Goal: Transaction & Acquisition: Download file/media

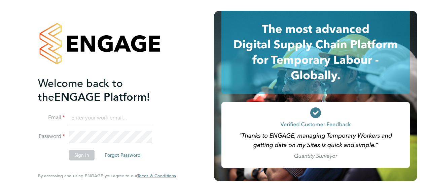
click at [129, 120] on input at bounding box center [110, 118] width 83 height 12
paste input "[EMAIL_ADDRESS][PERSON_NAME][DOMAIN_NAME]"
type input "[EMAIL_ADDRESS][PERSON_NAME][DOMAIN_NAME]"
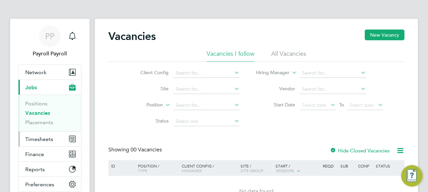
click at [57, 139] on button "Timesheets" at bounding box center [50, 139] width 63 height 15
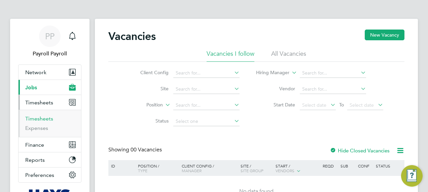
click at [44, 118] on link "Timesheets" at bounding box center [39, 119] width 28 height 6
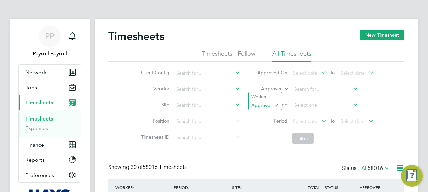
click at [278, 89] on label "Approver" at bounding box center [266, 89] width 30 height 7
click at [269, 97] on li "Worker" at bounding box center [265, 97] width 33 height 9
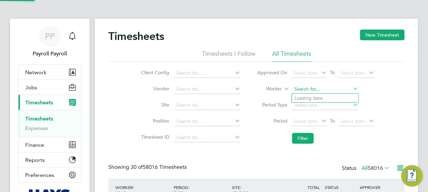
click at [312, 87] on input at bounding box center [325, 89] width 66 height 9
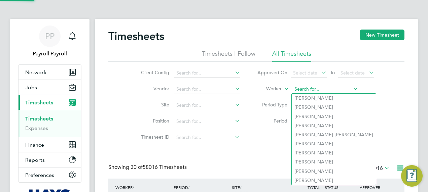
paste input "James Mcmanus"
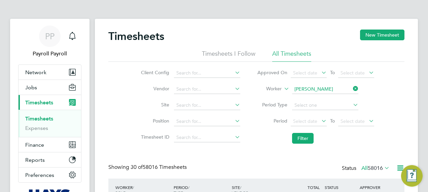
click at [335, 99] on b "Mcmanus" at bounding box center [354, 99] width 39 height 6
type input "James Mcmanus"
click at [303, 137] on button "Filter" at bounding box center [303, 138] width 22 height 11
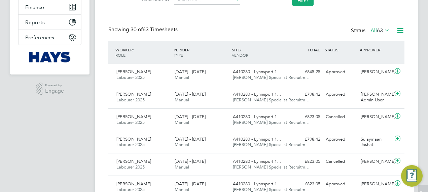
scroll to position [138, 0]
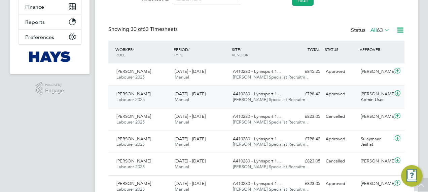
click at [255, 100] on span "Hays Specialist Recruitm…" at bounding box center [271, 100] width 77 height 6
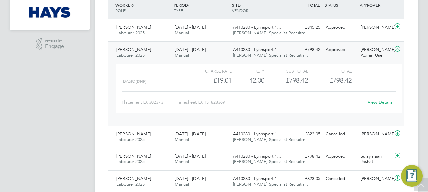
scroll to position [183, 0]
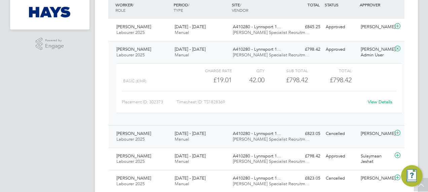
click at [240, 131] on span "A410280 - Lynnsport 1…" at bounding box center [257, 134] width 48 height 6
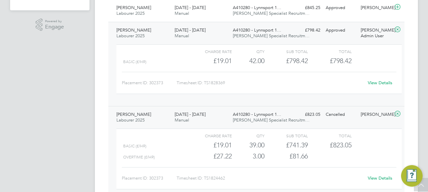
scroll to position [203, 0]
click at [373, 81] on link "View Details" at bounding box center [380, 83] width 25 height 6
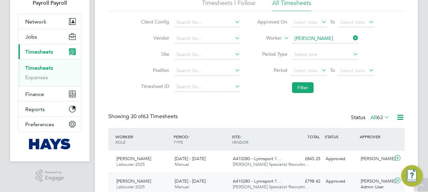
scroll to position [31, 0]
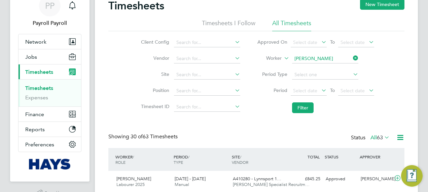
click at [352, 57] on icon at bounding box center [352, 57] width 0 height 9
click at [330, 59] on input at bounding box center [325, 58] width 66 height 9
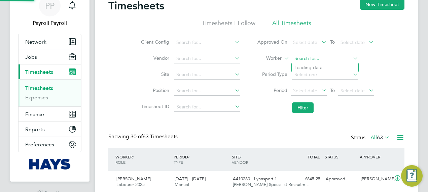
paste input "Ellis Drescher"
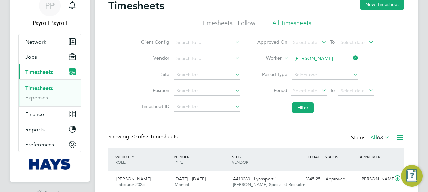
click at [335, 67] on b "Drescher" at bounding box center [354, 68] width 39 height 6
type input "Ellis Drescher"
click at [306, 105] on button "Filter" at bounding box center [303, 108] width 22 height 11
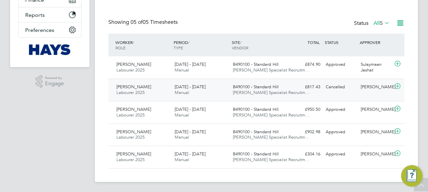
click at [209, 83] on div "13 - 19 Sep 2025 Manual" at bounding box center [201, 90] width 58 height 17
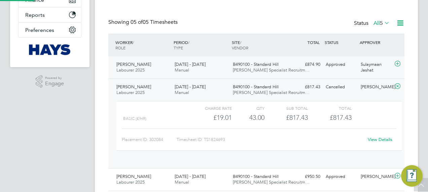
scroll to position [11, 66]
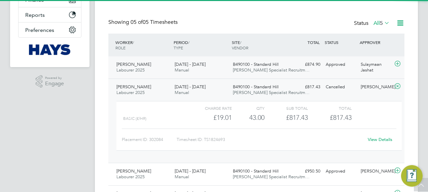
click at [254, 63] on span "B490100 - Standard Hill" at bounding box center [256, 65] width 46 height 6
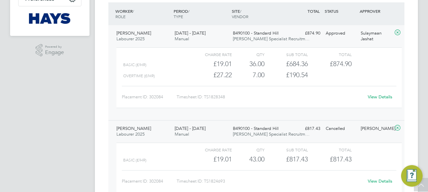
scroll to position [0, 0]
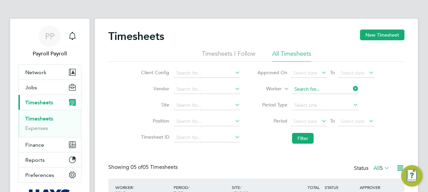
click at [317, 86] on input at bounding box center [325, 89] width 66 height 9
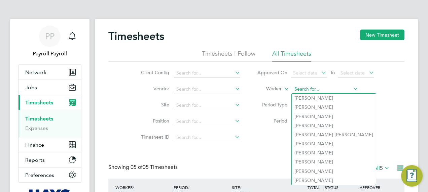
paste input "Mark Macrae"
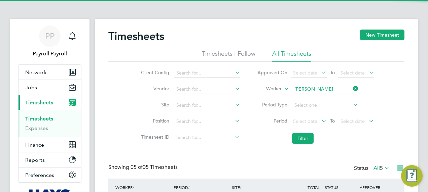
click at [313, 96] on b "Macrae" at bounding box center [326, 99] width 39 height 6
type input "Mark Macrae"
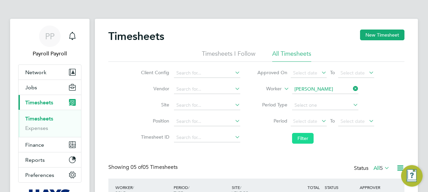
click at [303, 137] on button "Filter" at bounding box center [303, 138] width 22 height 11
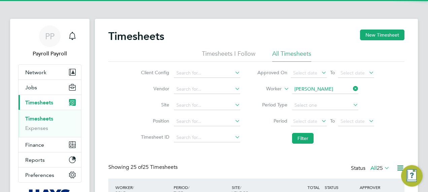
scroll to position [17, 58]
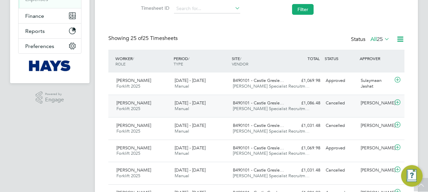
click at [198, 113] on div "20 - 26 Sep 2025 Manual" at bounding box center [201, 106] width 58 height 17
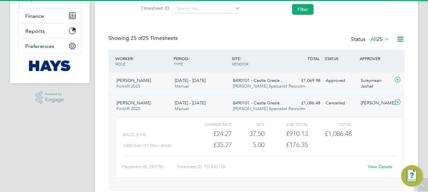
click at [235, 84] on span "Hays Specialist Recruitm…" at bounding box center [271, 86] width 77 height 6
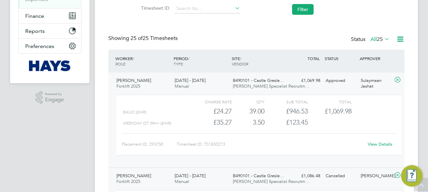
scroll to position [0, 0]
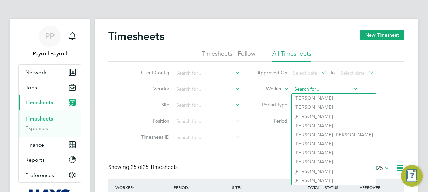
click at [333, 86] on input at bounding box center [325, 89] width 66 height 9
paste input "Rashid Zinentah"
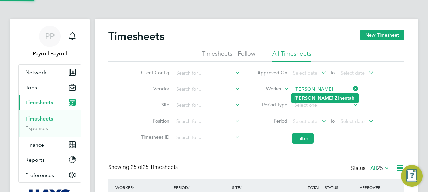
type input "Rashid Zinentah"
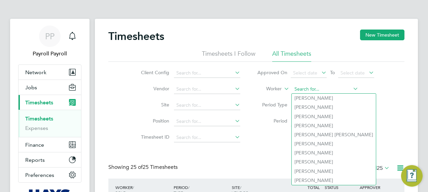
click at [320, 92] on input at bounding box center [325, 89] width 66 height 9
paste input "Rashid Zinentah"
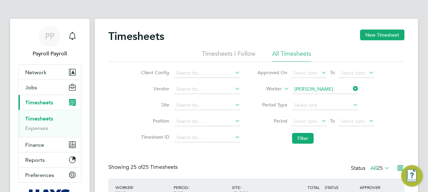
click at [335, 98] on b "Zinentah" at bounding box center [345, 99] width 20 height 6
type input "Rashid Zinentah"
click at [307, 137] on button "Filter" at bounding box center [303, 138] width 22 height 11
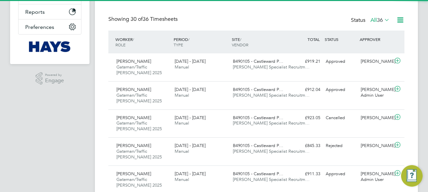
scroll to position [3, 3]
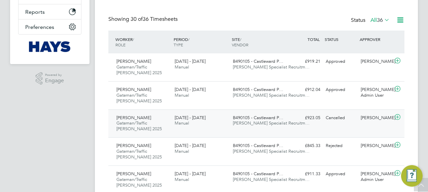
click at [204, 117] on span "13 - 19 Sep 2025" at bounding box center [190, 118] width 31 height 6
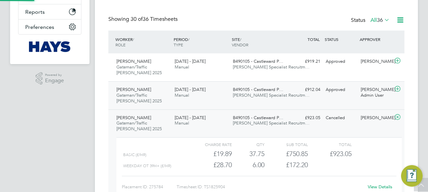
click at [239, 96] on span "Hays Specialist Recruitm…" at bounding box center [271, 96] width 77 height 6
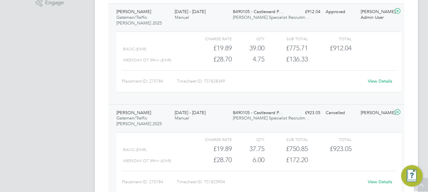
click at [382, 80] on link "View Details" at bounding box center [380, 81] width 25 height 6
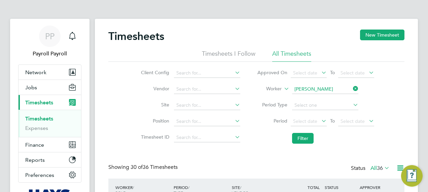
click at [322, 84] on li "Worker Rashid Zinentah" at bounding box center [316, 89] width 134 height 16
click at [326, 90] on input at bounding box center [325, 89] width 66 height 9
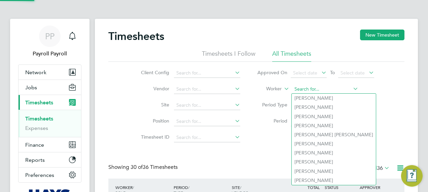
paste input "Carl Jamson"
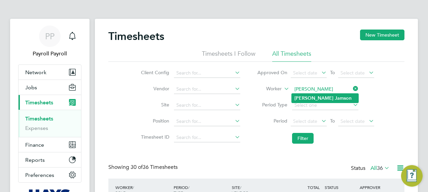
type input "Carl Jamson"
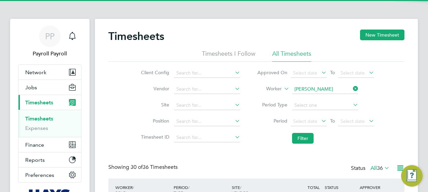
click at [335, 96] on b "Jamson" at bounding box center [343, 99] width 17 height 6
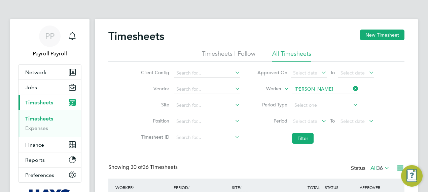
click at [303, 133] on li "Filter" at bounding box center [316, 138] width 134 height 17
click at [302, 140] on button "Filter" at bounding box center [303, 138] width 22 height 11
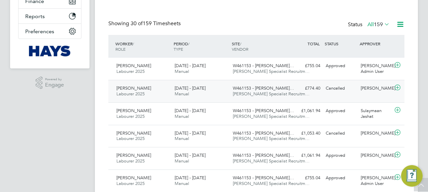
click at [220, 88] on div "13 - 19 Sep 2025 Manual" at bounding box center [201, 91] width 58 height 17
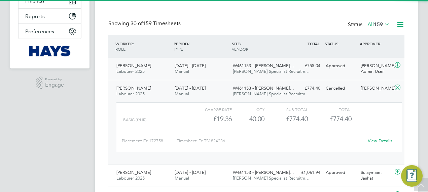
click at [254, 67] on span "W461153 - Drummond…" at bounding box center [263, 66] width 61 height 6
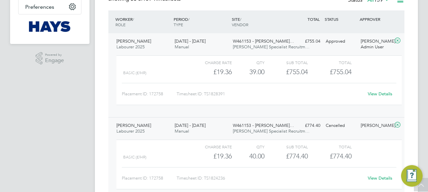
click at [387, 93] on link "View Details" at bounding box center [380, 94] width 25 height 6
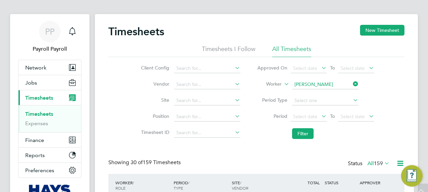
scroll to position [5, 0]
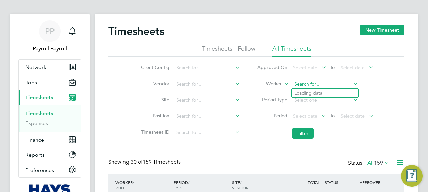
click at [329, 80] on input at bounding box center [325, 84] width 66 height 9
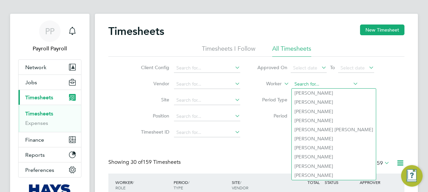
paste input "Keyon Browne"
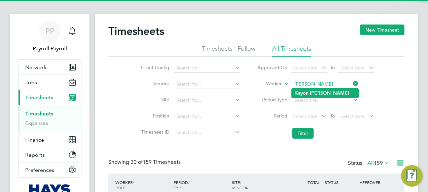
type input "Keyon Browne"
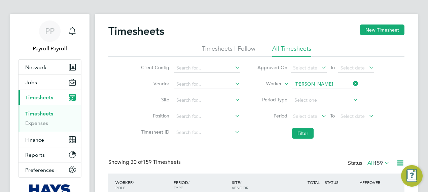
click at [315, 91] on b "Browne" at bounding box center [329, 94] width 39 height 6
click at [300, 135] on button "Filter" at bounding box center [303, 133] width 22 height 11
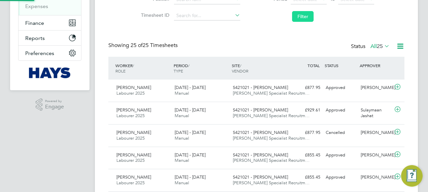
scroll to position [3, 3]
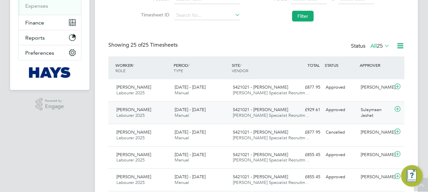
click at [220, 113] on div "13 - 19 Sep 2025 Manual" at bounding box center [201, 113] width 58 height 17
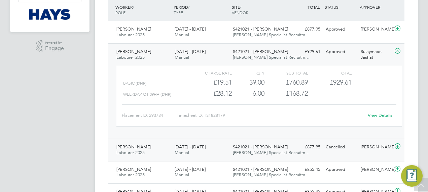
click at [217, 147] on div "13 - 19 Sep 2025 Manual" at bounding box center [201, 150] width 58 height 17
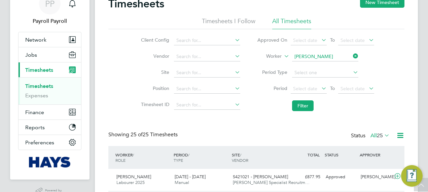
scroll to position [0, 0]
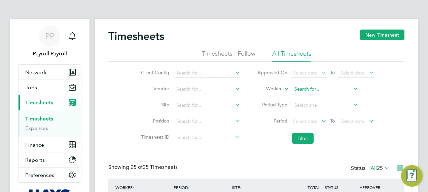
click at [324, 85] on input at bounding box center [325, 89] width 66 height 9
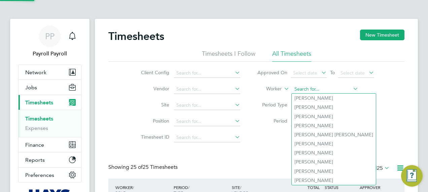
paste input "Sarah Hurst"
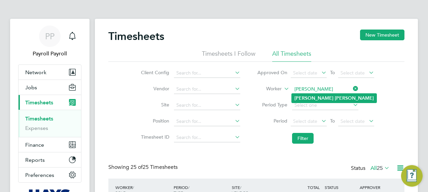
type input "Sarah Hurst"
click at [335, 96] on b "Hurst" at bounding box center [354, 99] width 39 height 6
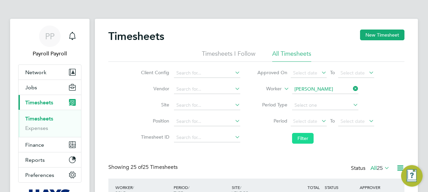
click at [298, 139] on button "Filter" at bounding box center [303, 138] width 22 height 11
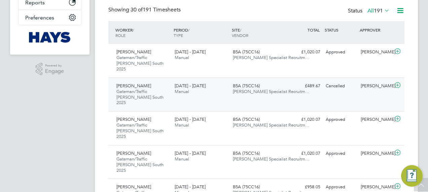
click at [276, 89] on span "Hays Specialist Recruitm…" at bounding box center [271, 92] width 77 height 6
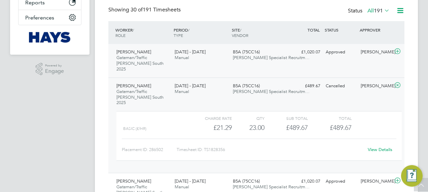
click at [297, 56] on div "£1,020.07 Approved" at bounding box center [305, 52] width 35 height 11
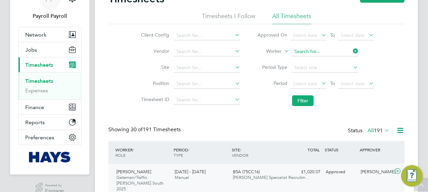
click at [319, 53] on input at bounding box center [325, 51] width 66 height 9
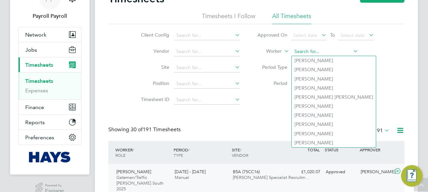
paste input "Tristian Myhill"
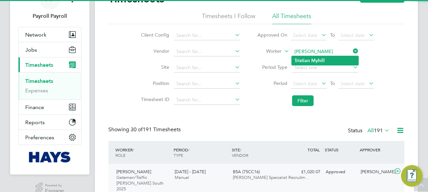
type input "Tristian Myhill"
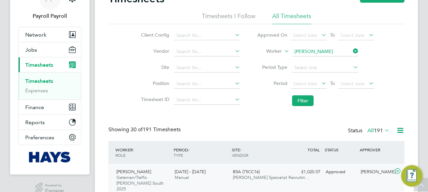
click at [316, 59] on b "Myhill" at bounding box center [317, 61] width 13 height 6
click at [300, 105] on button "Filter" at bounding box center [303, 101] width 22 height 11
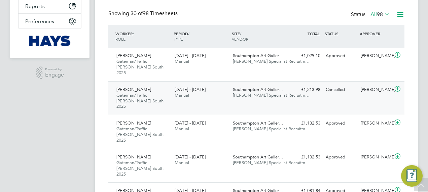
click at [229, 88] on div "20 - 26 Sep 2025 Manual" at bounding box center [201, 92] width 58 height 17
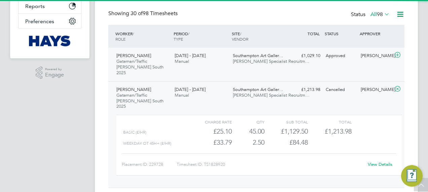
click at [261, 61] on span "Hays Specialist Recruitm…" at bounding box center [271, 62] width 77 height 6
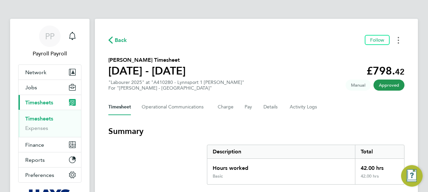
click at [399, 40] on button "Timesheets Menu" at bounding box center [398, 40] width 12 height 10
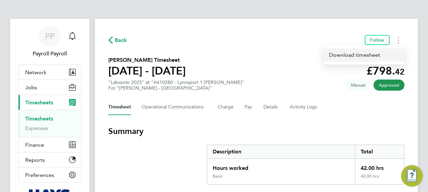
click at [349, 56] on link "Download timesheet" at bounding box center [364, 54] width 81 height 13
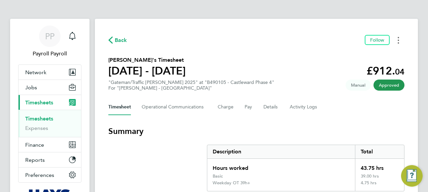
click at [396, 38] on button "Timesheets Menu" at bounding box center [398, 40] width 12 height 10
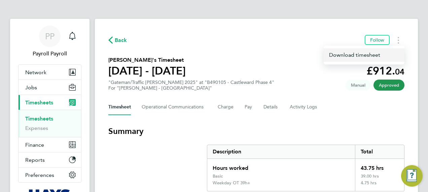
click at [363, 58] on link "Download timesheet" at bounding box center [364, 54] width 81 height 13
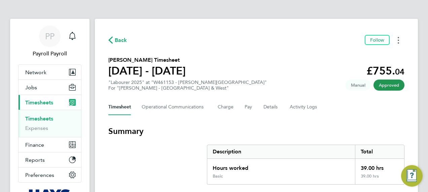
click at [398, 40] on icon "Timesheets Menu" at bounding box center [398, 40] width 1 height 7
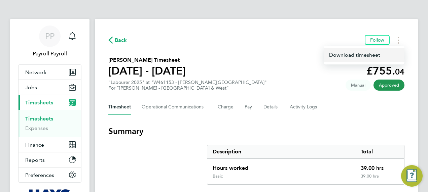
click at [354, 57] on link "Download timesheet" at bounding box center [364, 54] width 81 height 13
